Goal: Information Seeking & Learning: Learn about a topic

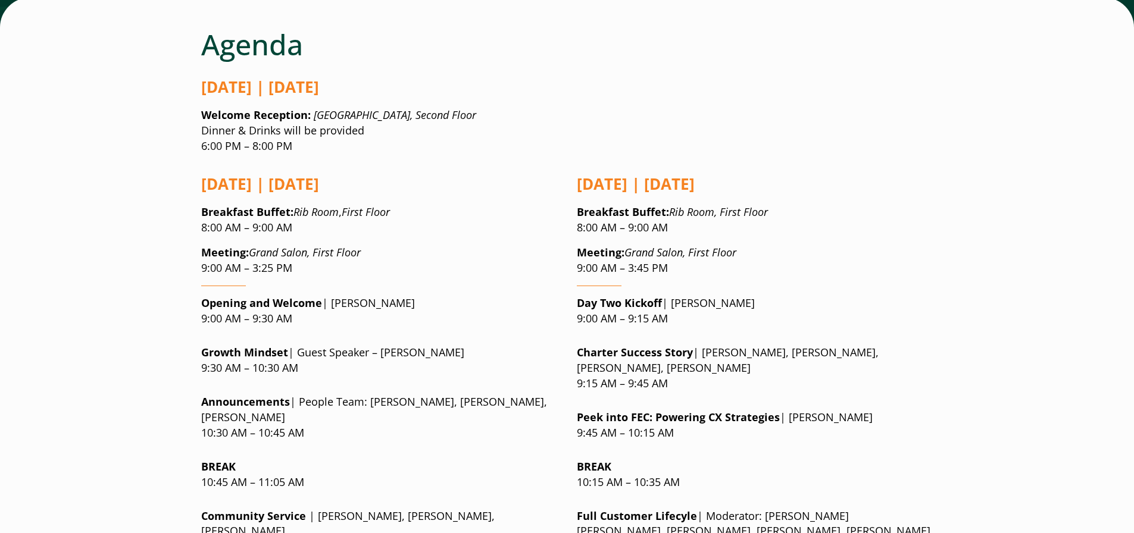
scroll to position [921, 0]
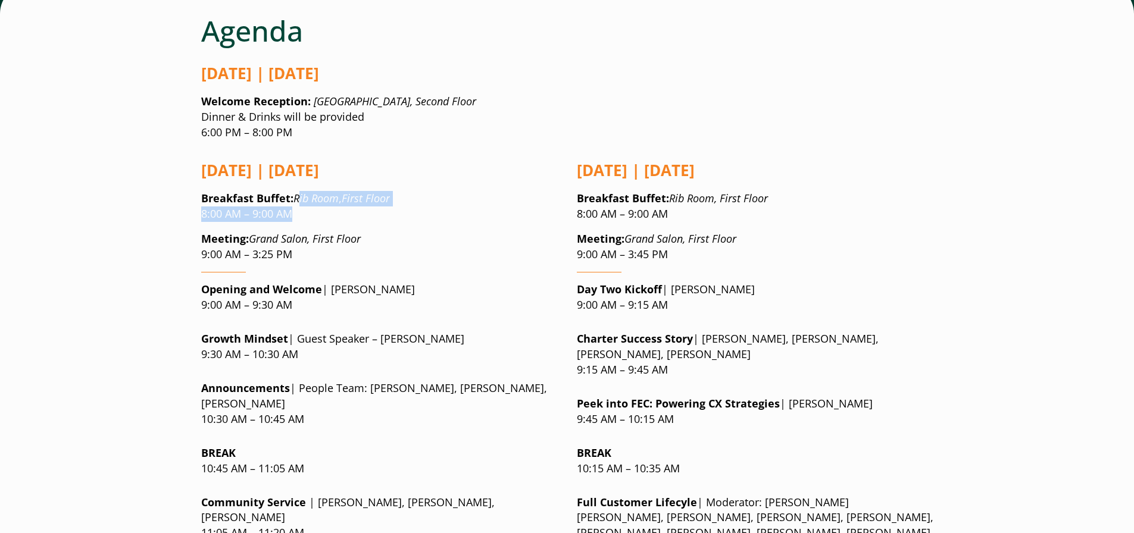
drag, startPoint x: 300, startPoint y: 124, endPoint x: 295, endPoint y: 144, distance: 20.4
click at [295, 191] on p "Breakfast Buffet : Rib Room , First Floor 8:00 AM – 9:00 AM" at bounding box center [379, 206] width 357 height 31
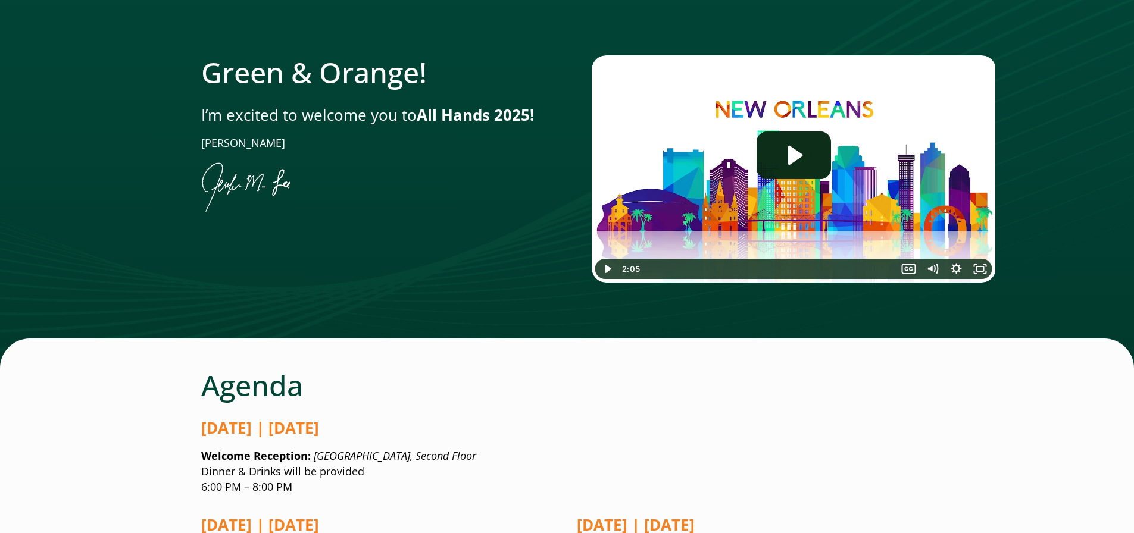
scroll to position [564, 0]
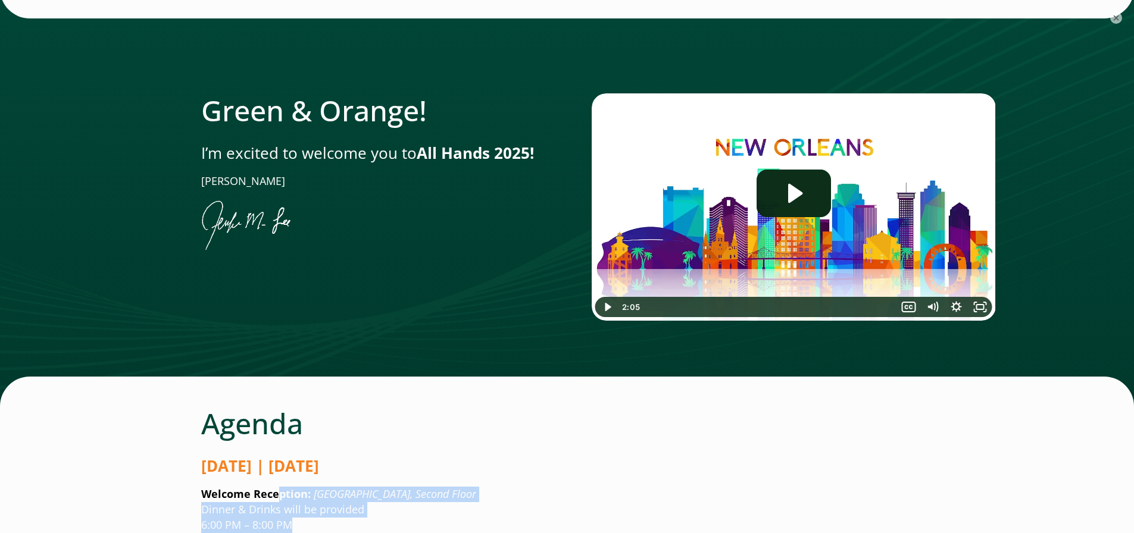
drag, startPoint x: 308, startPoint y: 414, endPoint x: 277, endPoint y: 413, distance: 31.0
click at [277, 487] on p "Welcome Reception: [GEOGRAPHIC_DATA], Second Floor Dinner & Drinks will be prov…" at bounding box center [567, 510] width 732 height 46
click at [382, 487] on p "Welcome Reception: [GEOGRAPHIC_DATA], Second Floor Dinner & Drinks will be prov…" at bounding box center [567, 510] width 732 height 46
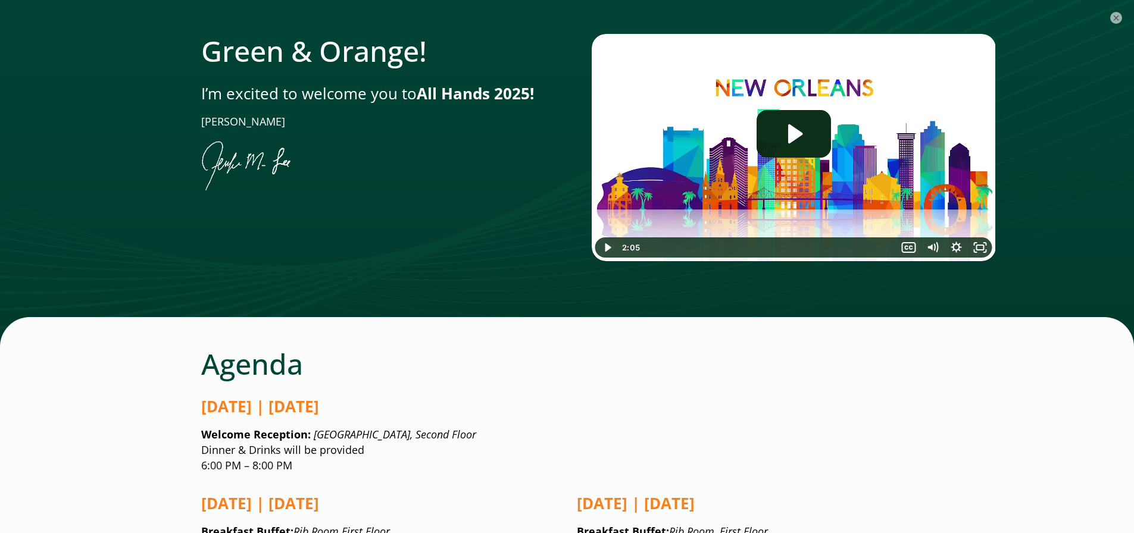
click at [513, 427] on p "Welcome Reception: [GEOGRAPHIC_DATA], Second Floor Dinner & Drinks will be prov…" at bounding box center [567, 450] width 732 height 46
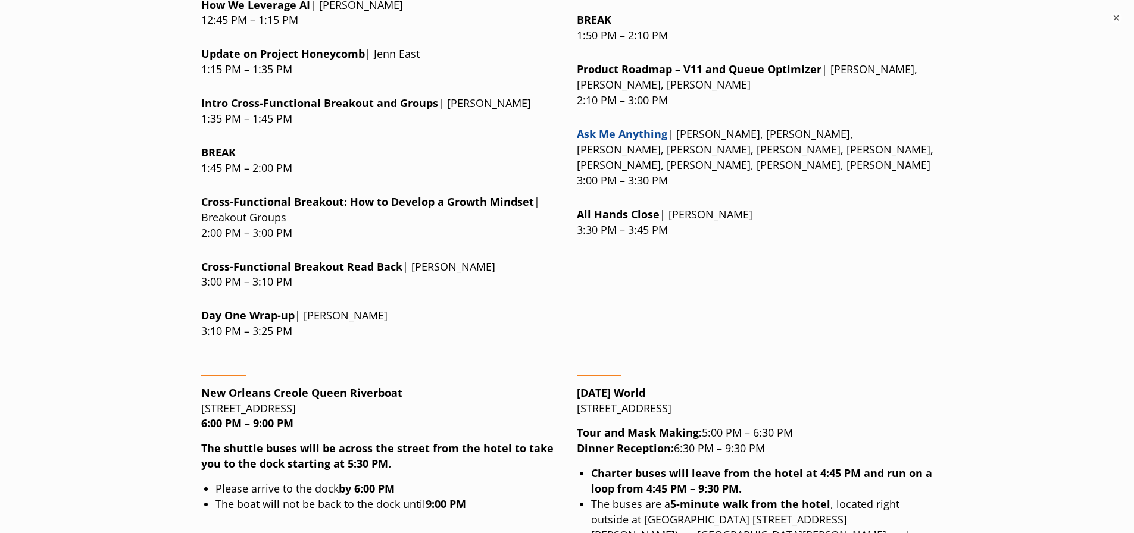
scroll to position [1695, 0]
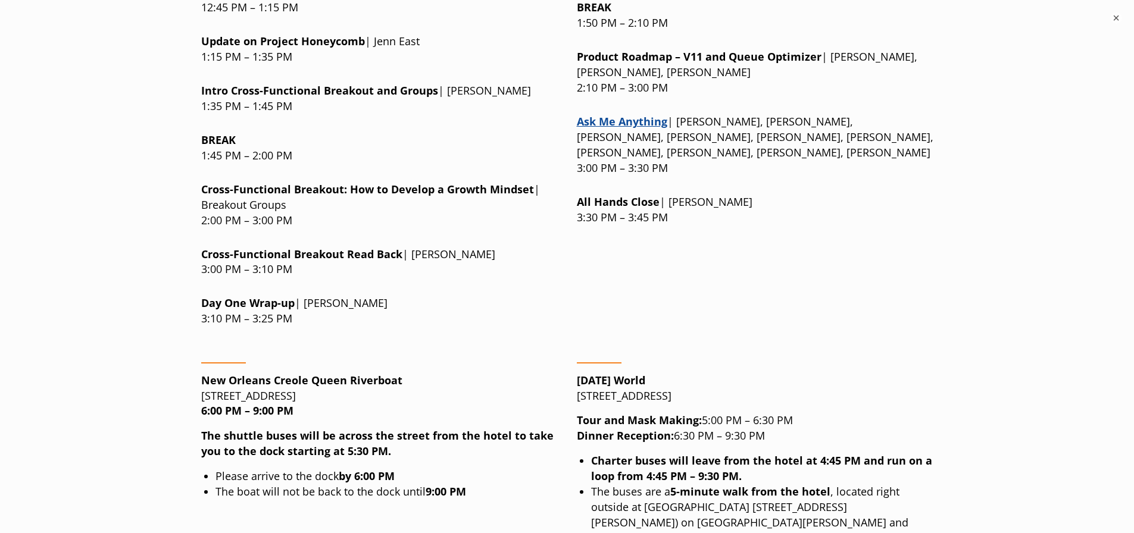
drag, startPoint x: 632, startPoint y: 324, endPoint x: 826, endPoint y: 326, distance: 194.1
click at [826, 413] on p "Tour and Mask Making: 5:00 PM – 6:30 PM Dinner Reception: 6:30 PM – 9:30 PM" at bounding box center [755, 428] width 357 height 31
click at [807, 413] on p "Tour and Mask Making: 5:00 PM – 6:30 PM Dinner Reception: 6:30 PM – 9:30 PM" at bounding box center [755, 428] width 357 height 31
drag, startPoint x: 771, startPoint y: 336, endPoint x: 677, endPoint y: 336, distance: 94.6
click at [677, 413] on p "Tour and Mask Making: 5:00 PM – 6:30 PM Dinner Reception: 6:30 PM – 9:30 PM" at bounding box center [755, 428] width 357 height 31
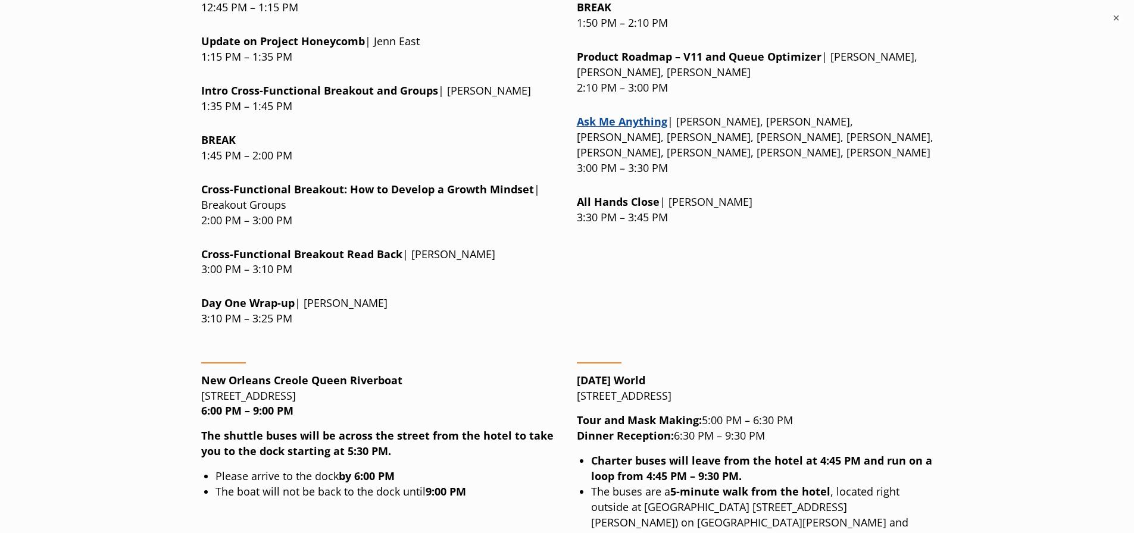
click at [278, 404] on strong "6:00 PM – 9:00 PM" at bounding box center [247, 411] width 92 height 14
